Goal: Information Seeking & Learning: Learn about a topic

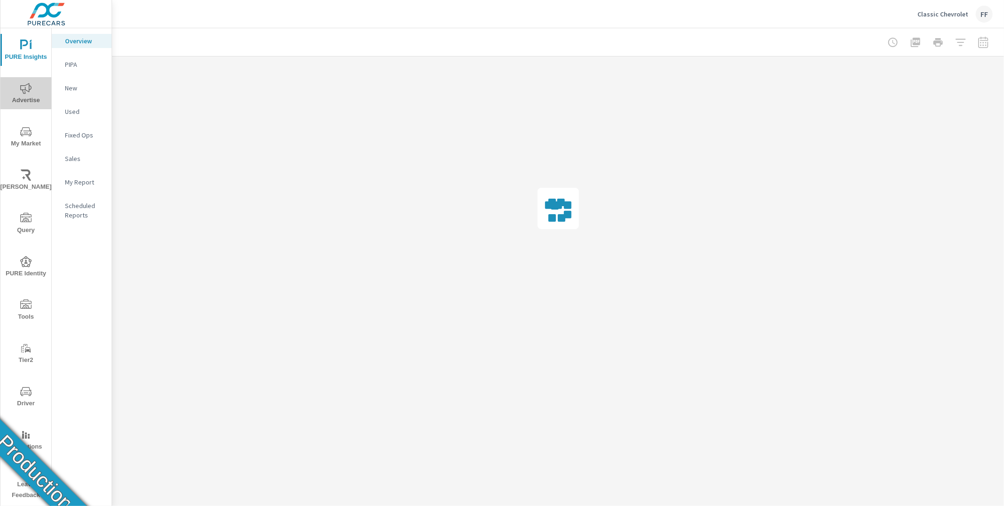
click at [34, 95] on span "Advertise" at bounding box center [25, 94] width 45 height 23
click at [83, 112] on p "Display" at bounding box center [84, 111] width 39 height 9
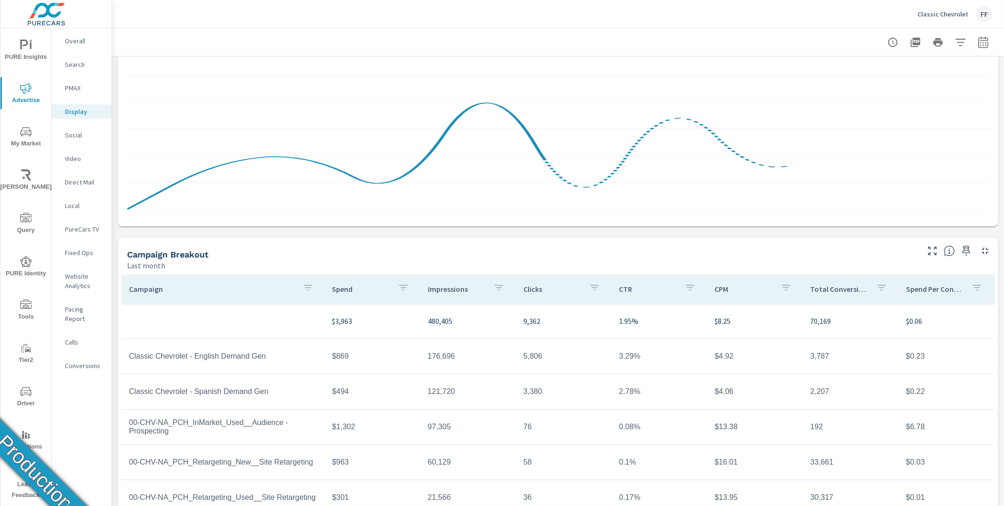
scroll to position [168, 0]
